Goal: Task Accomplishment & Management: Manage account settings

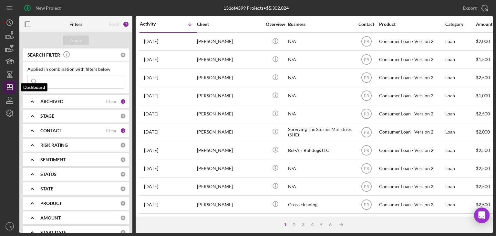
click at [10, 84] on icon "Icon/Dashboard" at bounding box center [10, 87] width 16 height 16
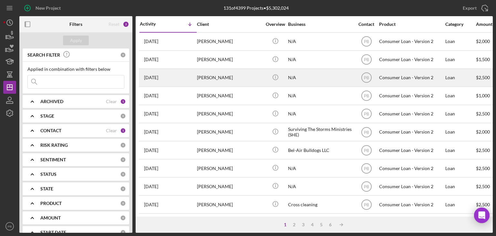
click at [220, 78] on div "[PERSON_NAME]" at bounding box center [229, 77] width 65 height 17
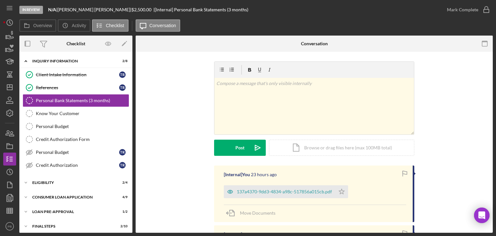
scroll to position [65, 0]
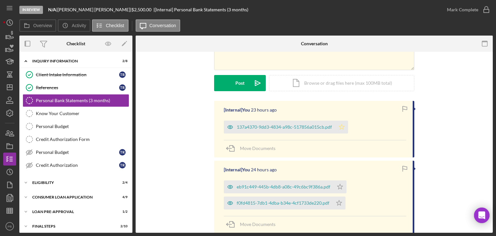
click at [341, 127] on icon "Icon/Star" at bounding box center [341, 127] width 13 height 13
click at [467, 4] on div "Mark Complete" at bounding box center [467, 9] width 52 height 19
click at [467, 9] on div "Mark Complete" at bounding box center [462, 9] width 31 height 13
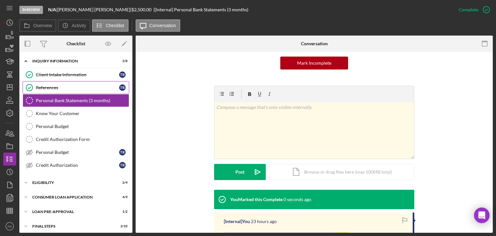
scroll to position [153, 0]
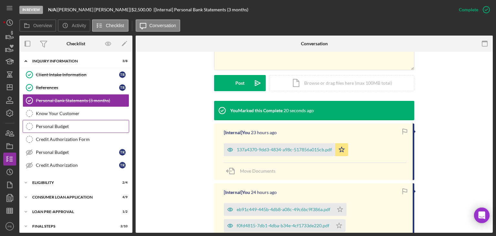
click at [62, 124] on div "Personal Budget" at bounding box center [82, 126] width 93 height 5
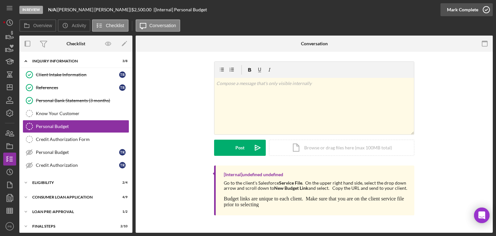
click at [460, 12] on div "Mark Complete" at bounding box center [462, 9] width 31 height 13
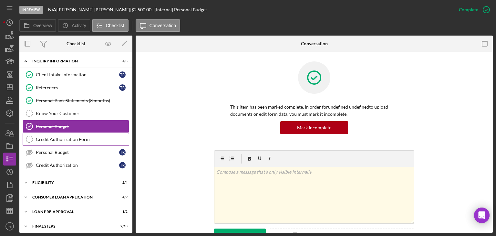
click at [74, 140] on div "Credit Authorization Form" at bounding box center [82, 139] width 93 height 5
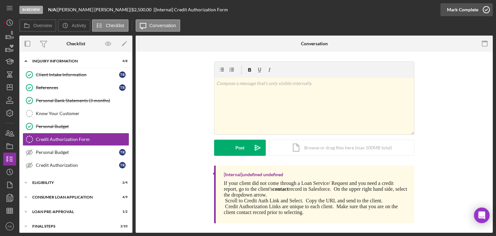
click at [469, 9] on div "Mark Complete" at bounding box center [462, 9] width 31 height 13
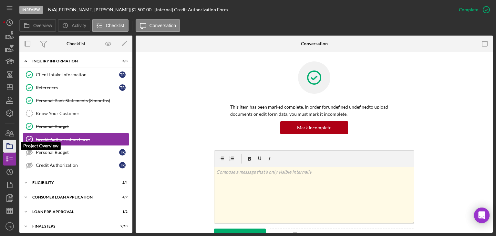
click at [6, 148] on icon "button" at bounding box center [10, 146] width 16 height 16
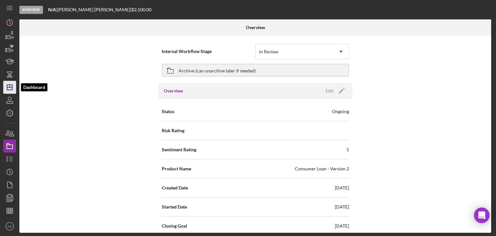
click at [9, 87] on icon "Icon/Dashboard" at bounding box center [10, 87] width 16 height 16
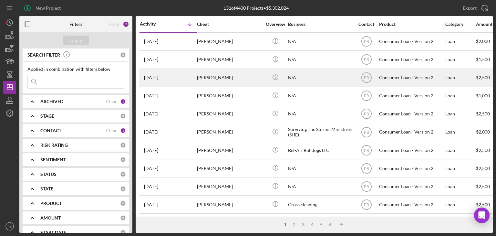
click at [212, 78] on div "[PERSON_NAME]" at bounding box center [229, 77] width 65 height 17
